Goal: Information Seeking & Learning: Learn about a topic

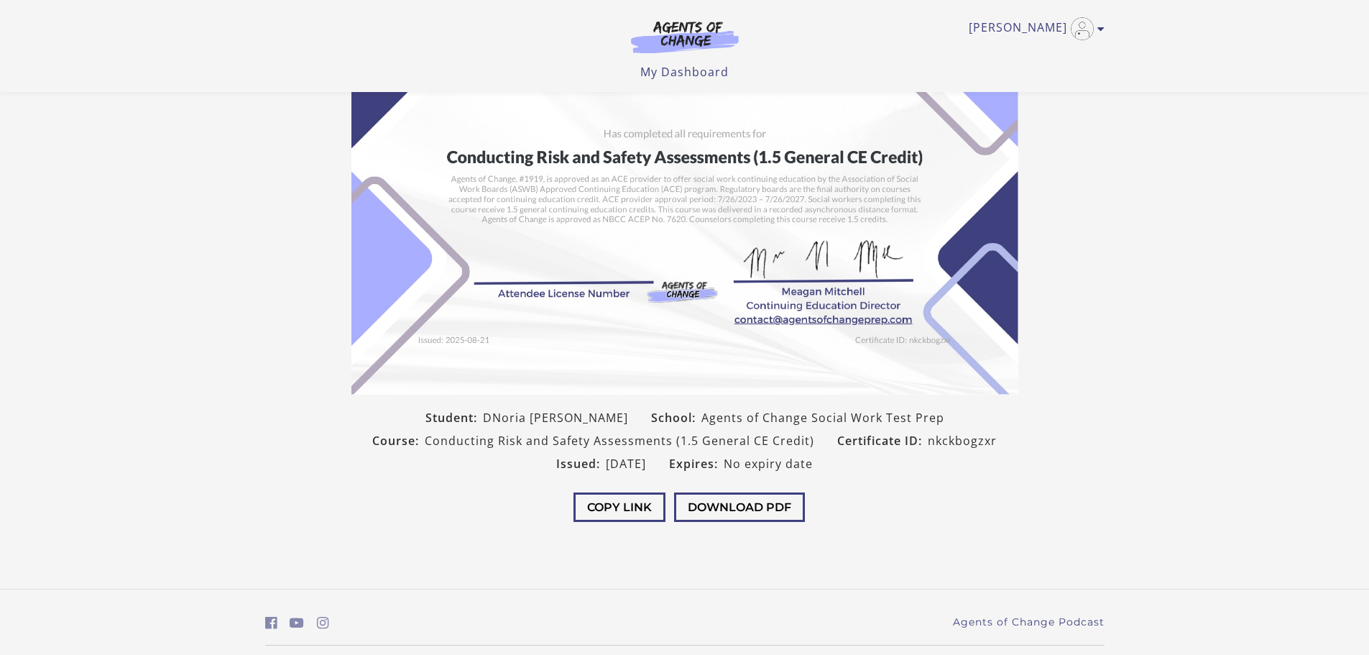
scroll to position [183, 0]
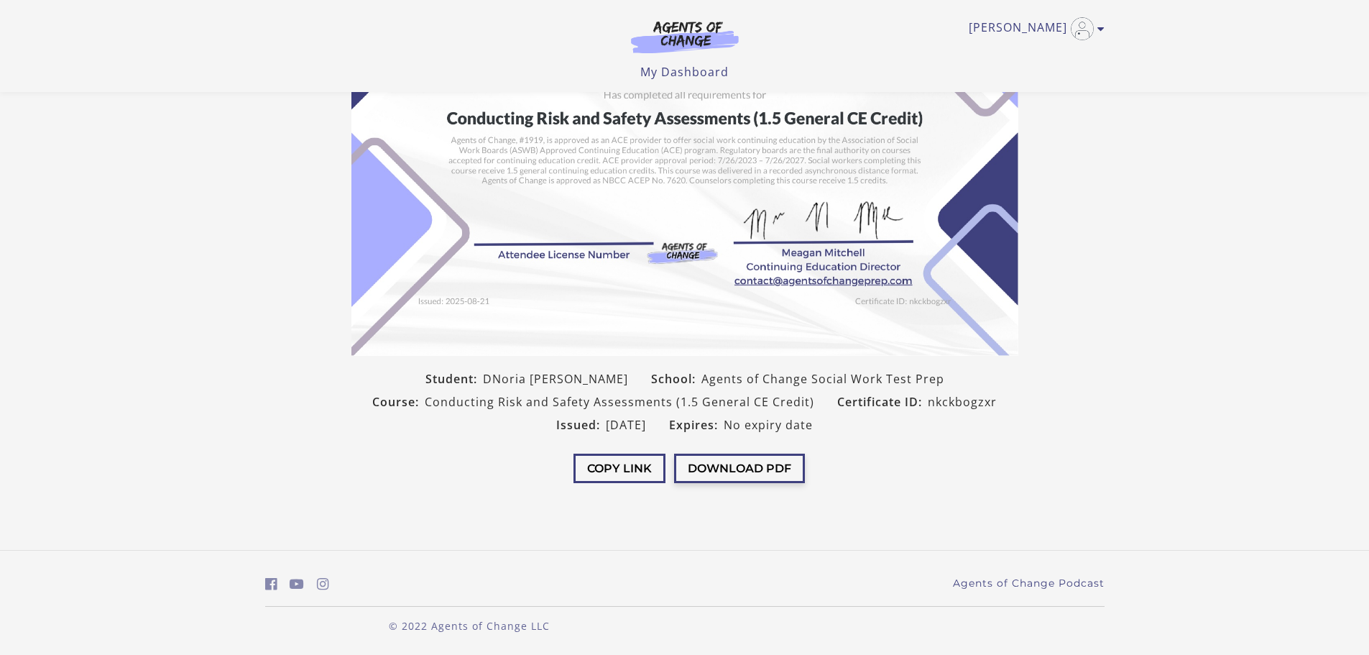
click at [746, 469] on button "Download PDF" at bounding box center [739, 467] width 131 height 29
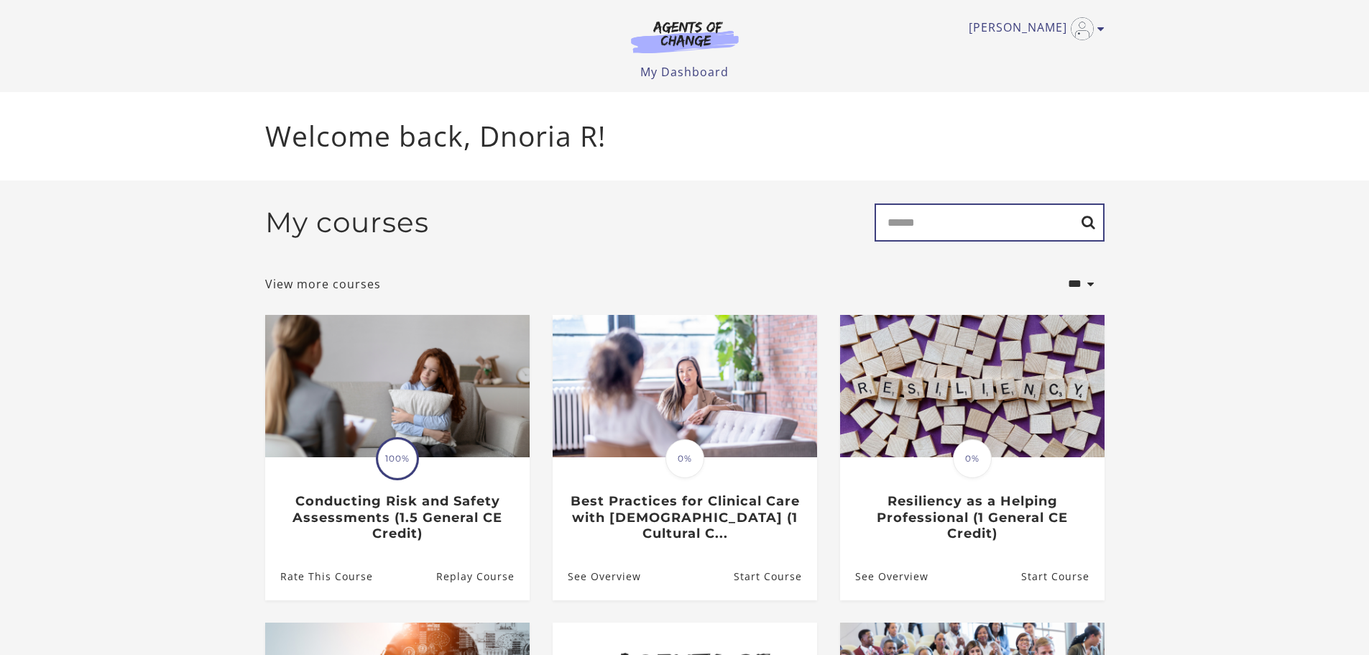
click at [996, 224] on input "Search" at bounding box center [990, 222] width 230 height 38
type input "******"
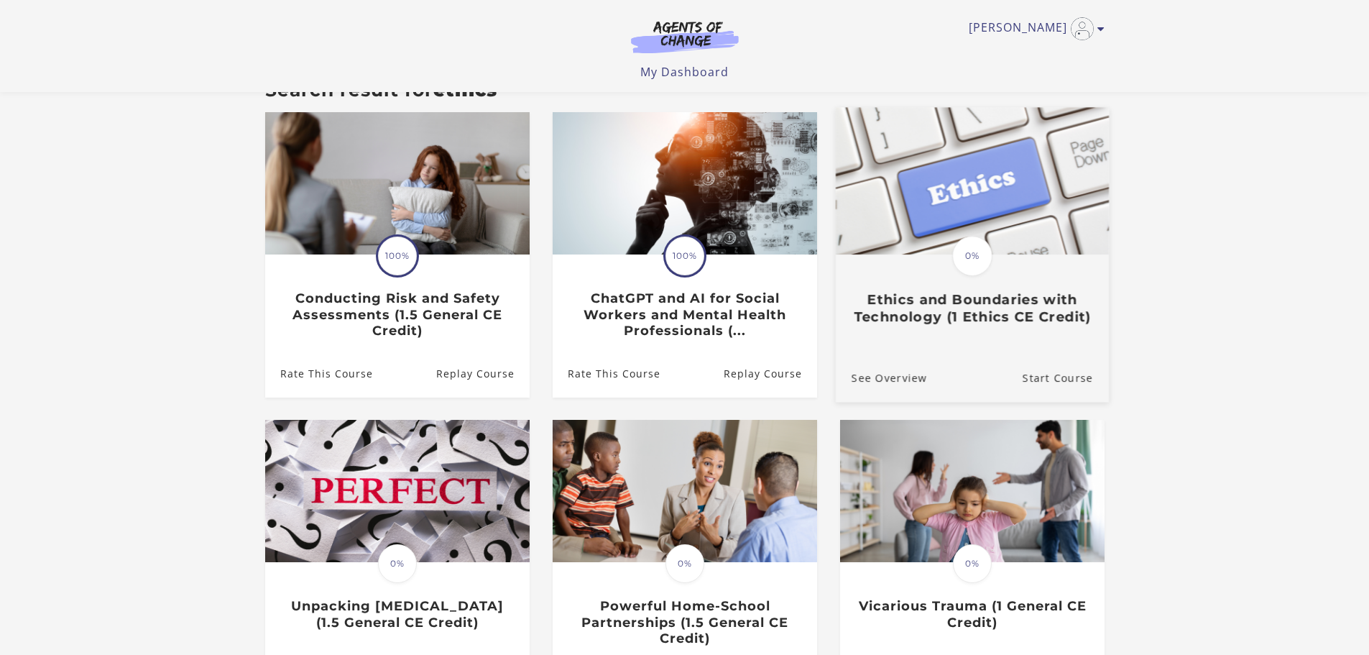
scroll to position [216, 0]
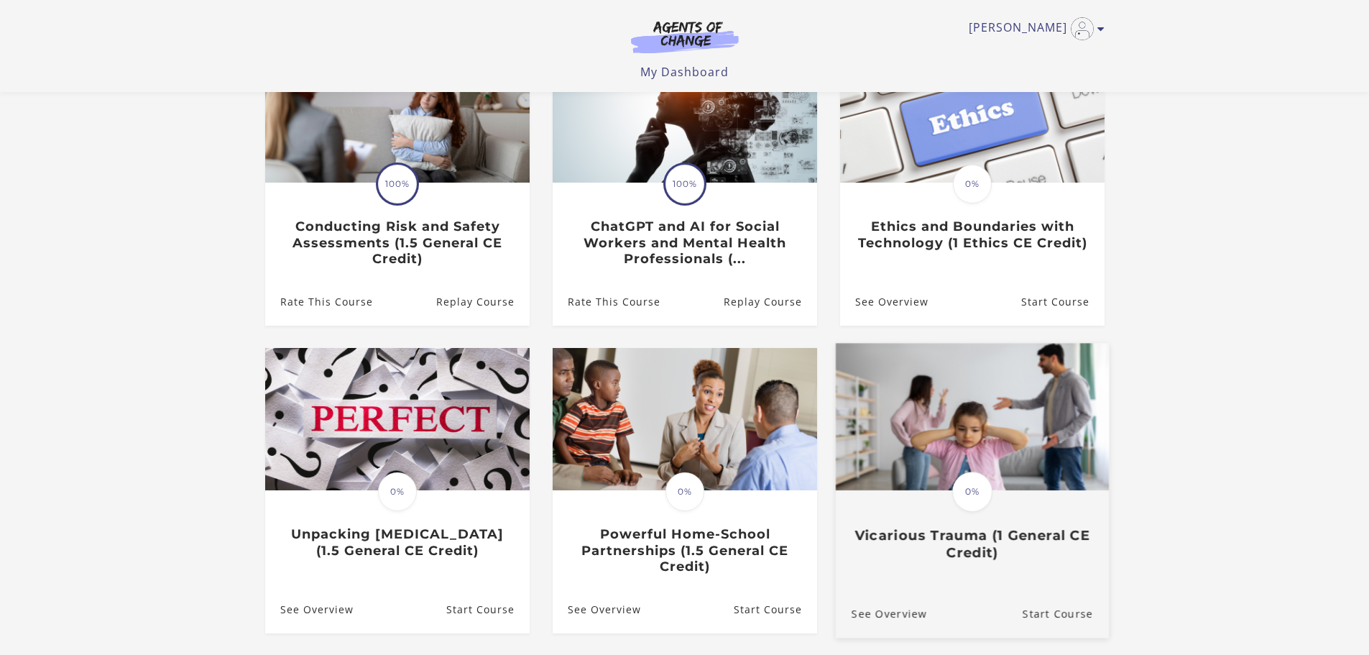
click at [1018, 460] on img at bounding box center [971, 417] width 273 height 147
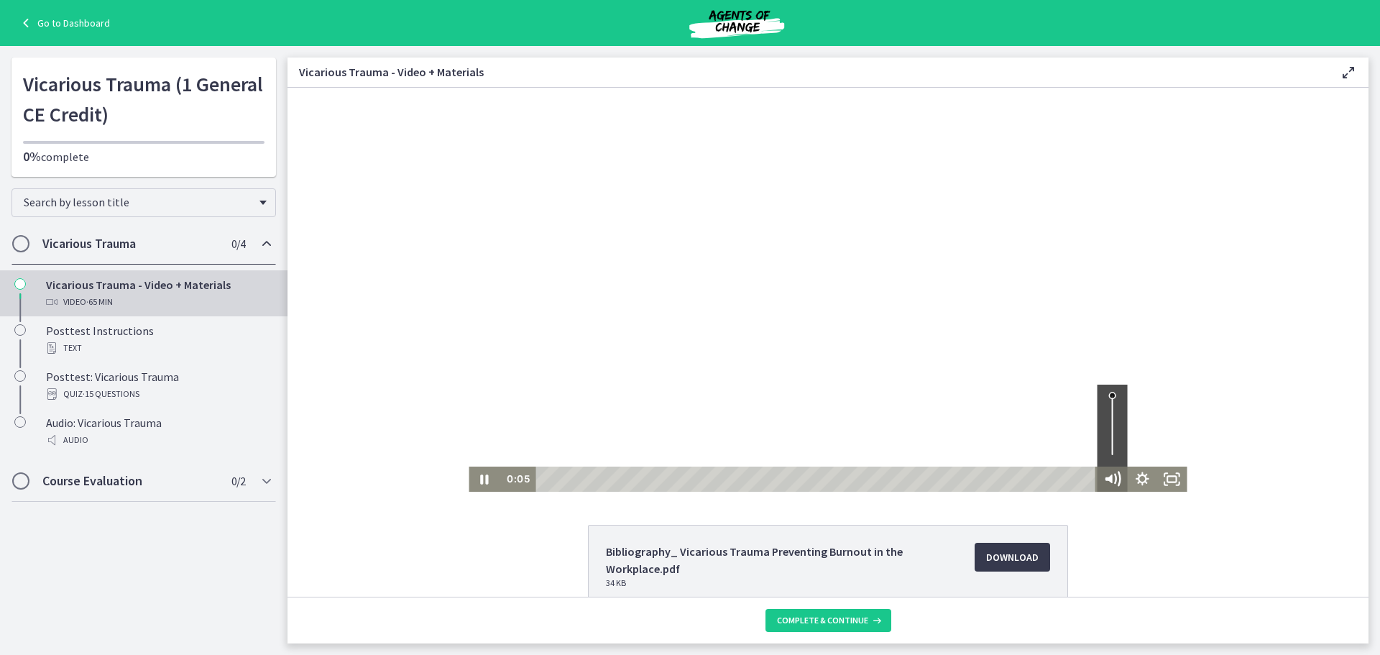
click at [1115, 481] on g "Mute" at bounding box center [1117, 479] width 5 height 14
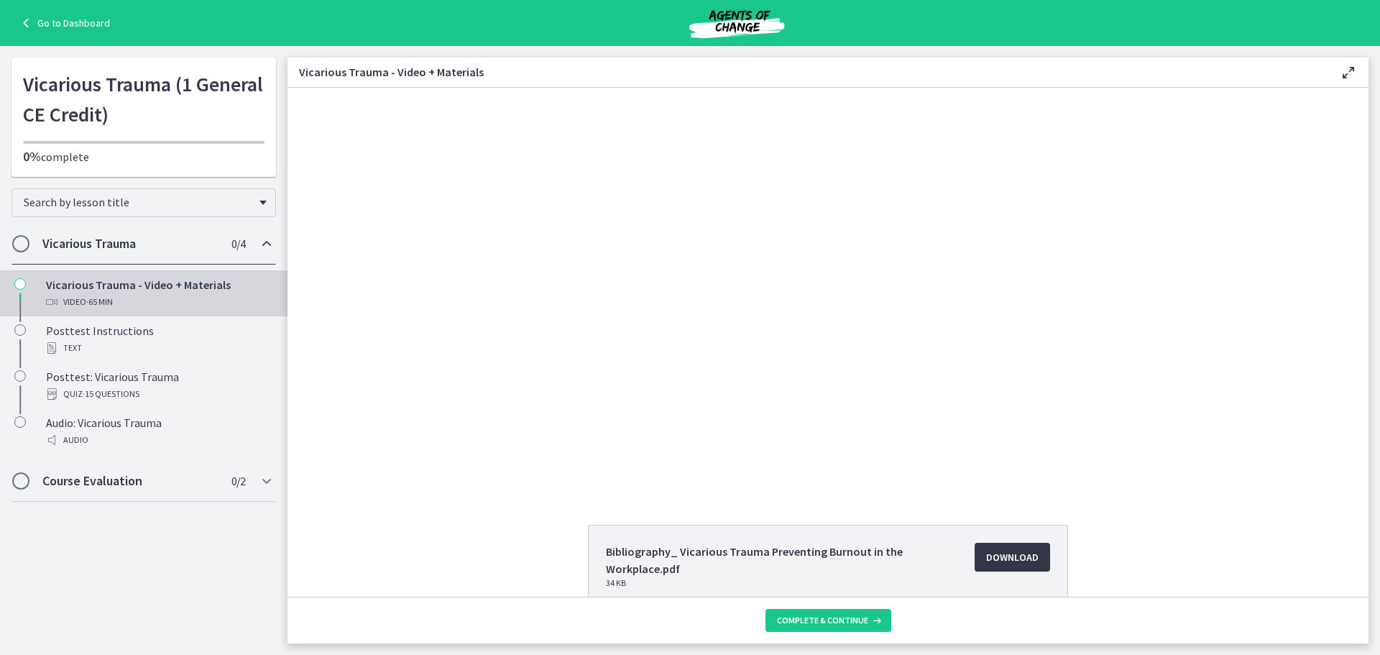
click at [1000, 556] on span "Download Opens in a new window" at bounding box center [1012, 556] width 52 height 17
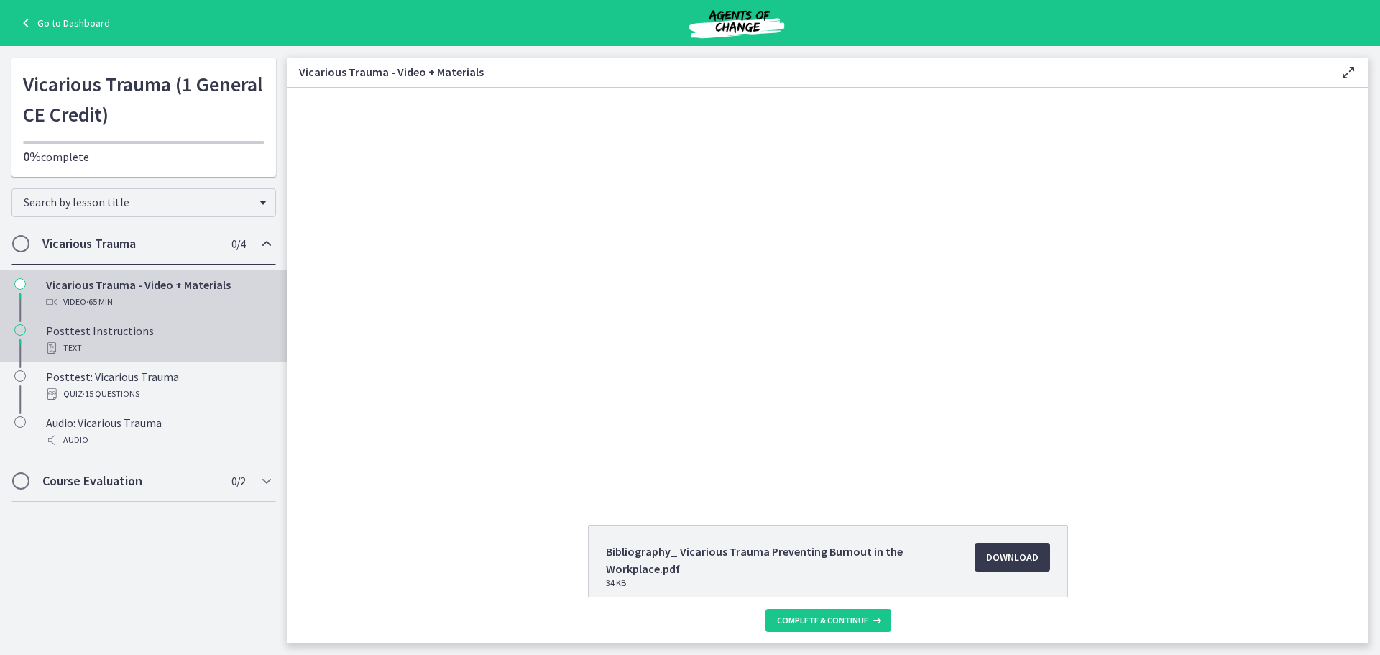
click at [118, 332] on div "Posttest Instructions Text" at bounding box center [158, 339] width 224 height 34
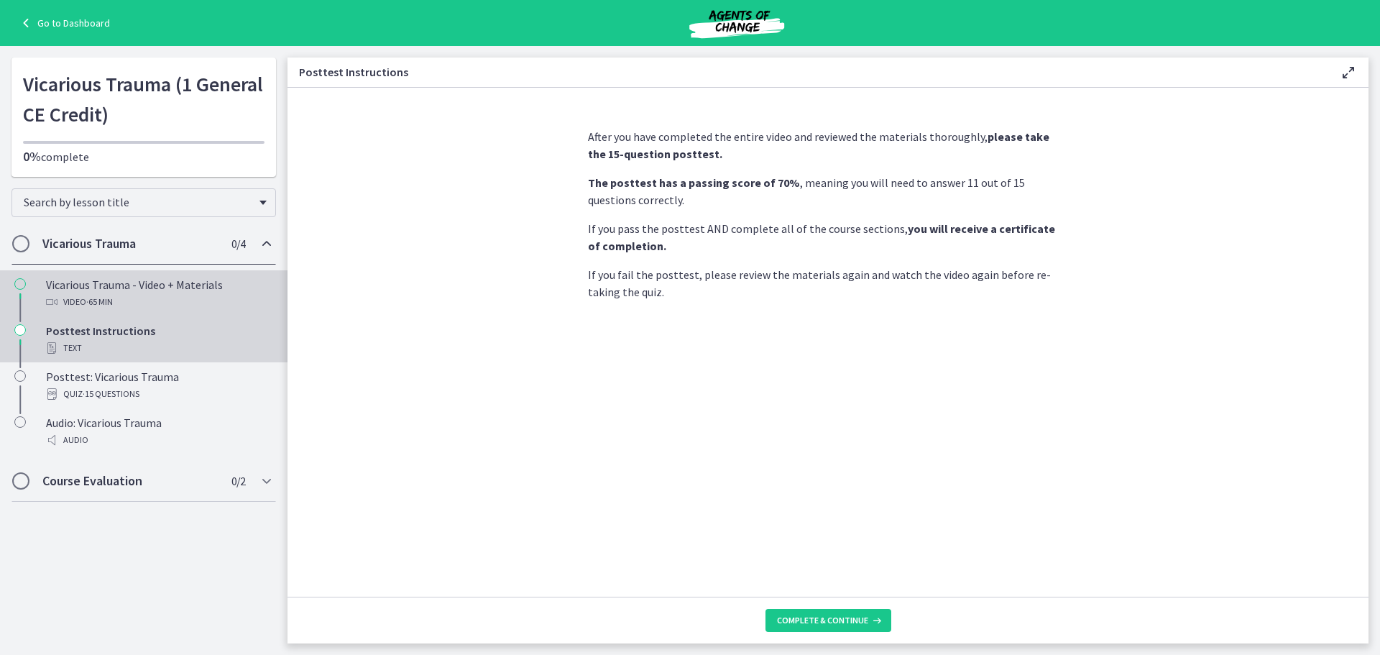
click at [110, 283] on div "Vicarious Trauma - Video + Materials Video · 65 min" at bounding box center [158, 293] width 224 height 34
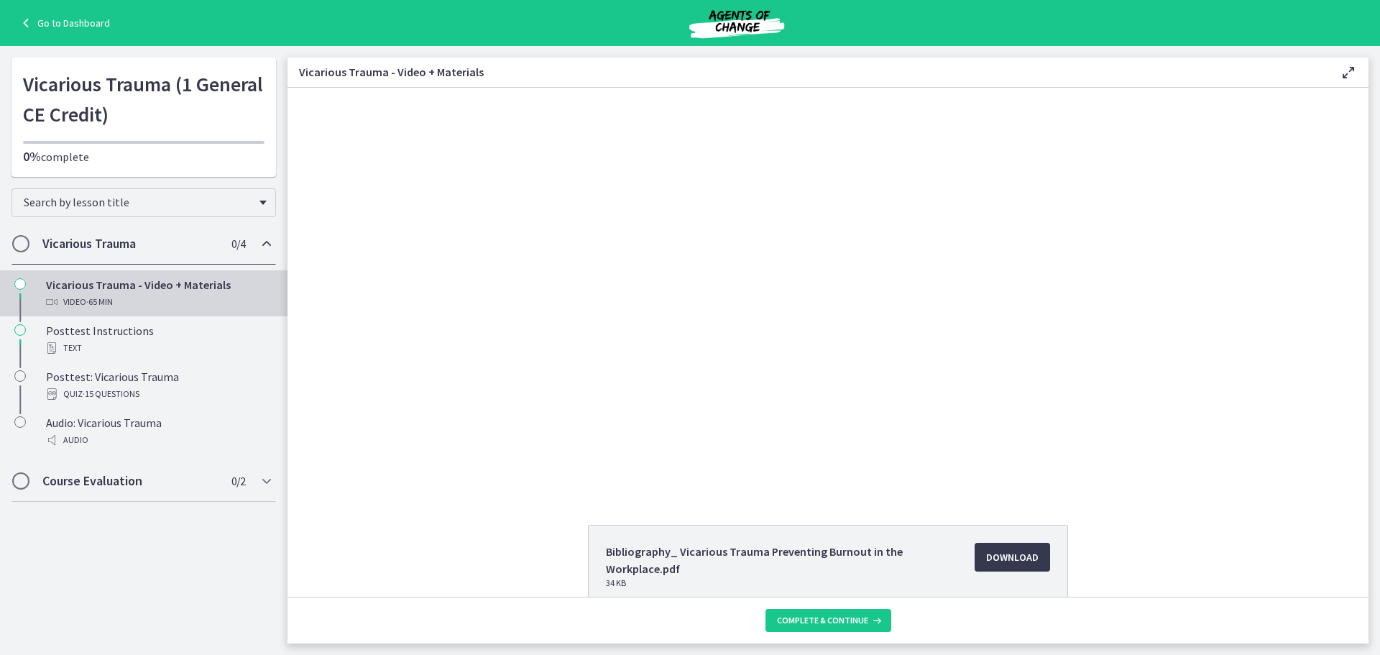
scroll to position [144, 0]
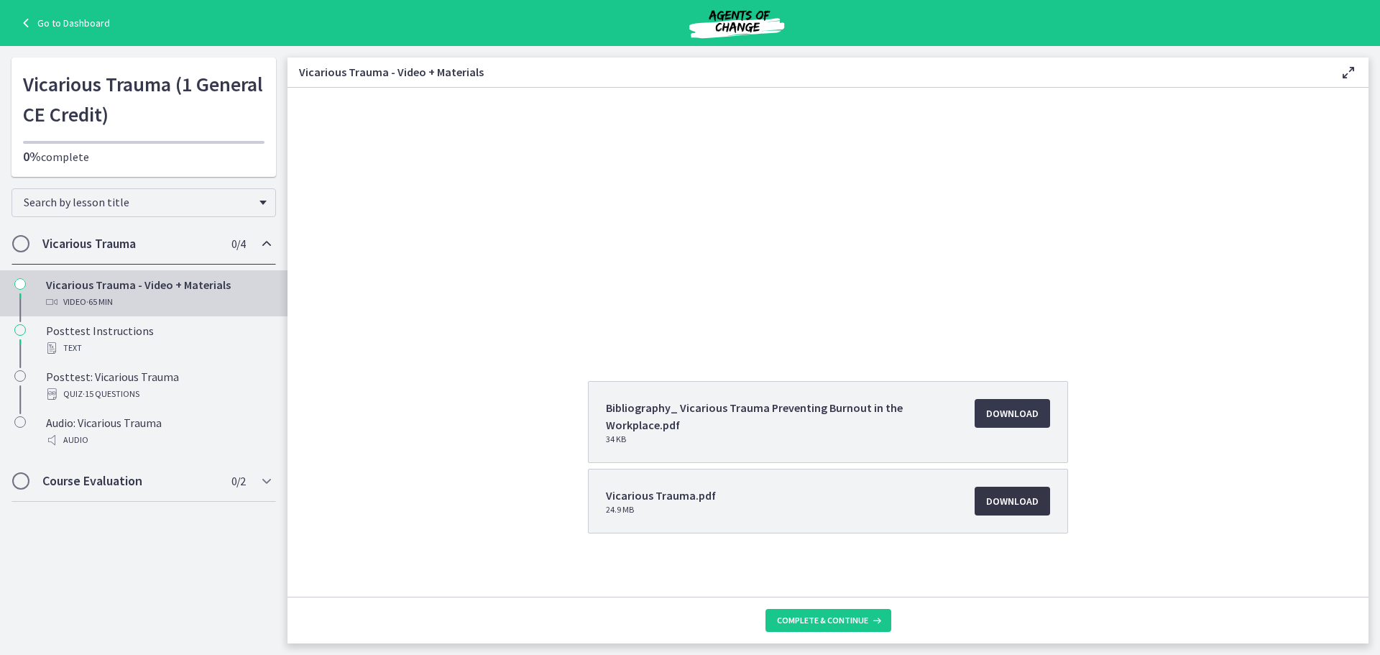
click at [1003, 503] on span "Download Opens in a new window" at bounding box center [1012, 500] width 52 height 17
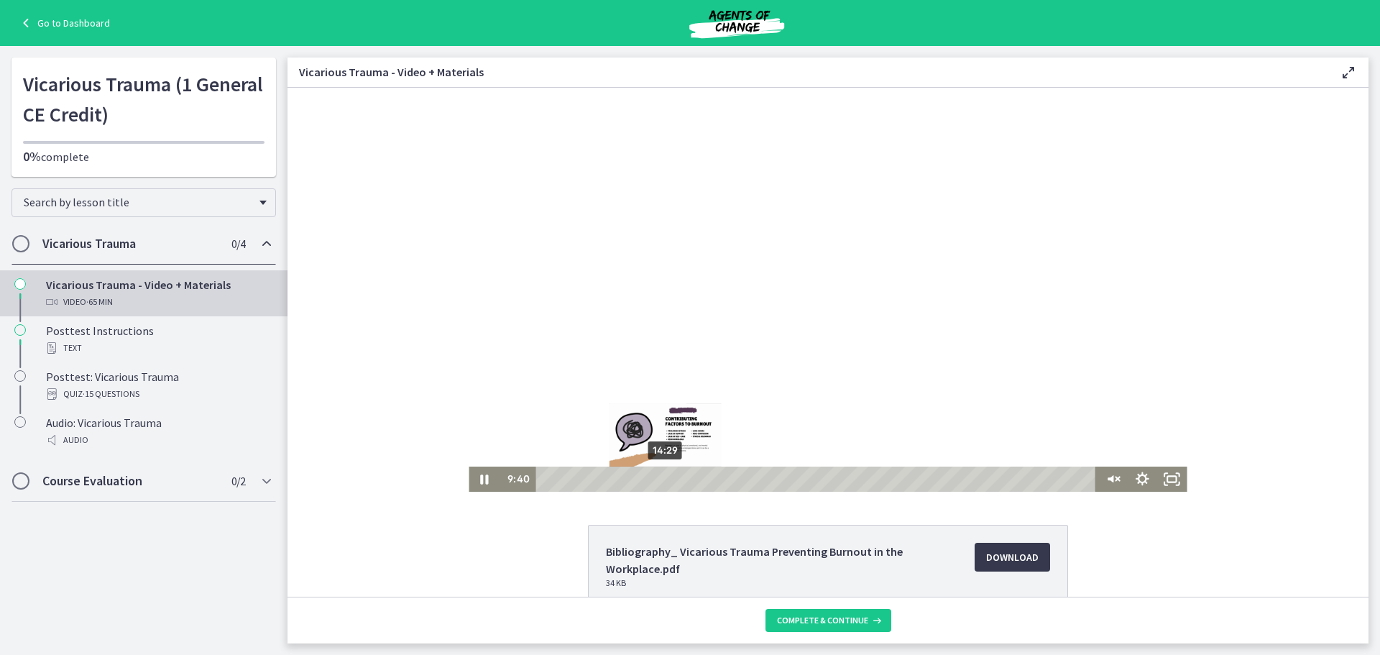
click at [663, 479] on div "14:29" at bounding box center [818, 478] width 548 height 25
